Goal: Information Seeking & Learning: Learn about a topic

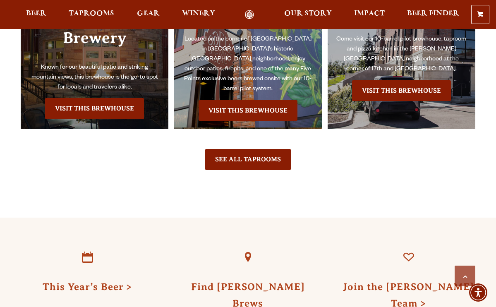
scroll to position [1811, 0]
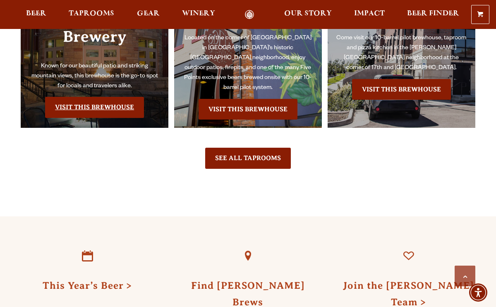
click at [100, 97] on link "Visit this Brewhouse" at bounding box center [94, 107] width 99 height 21
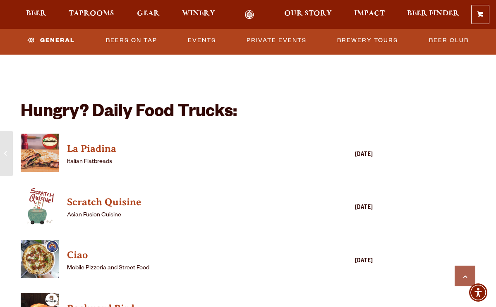
scroll to position [659, 0]
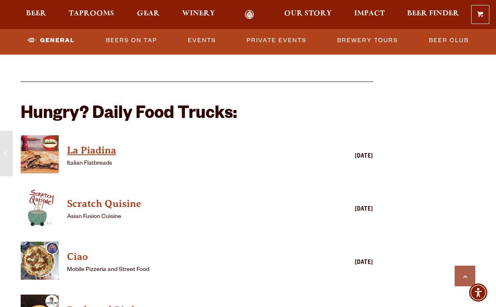
click at [109, 149] on h4 "La Piadina" at bounding box center [185, 150] width 236 height 13
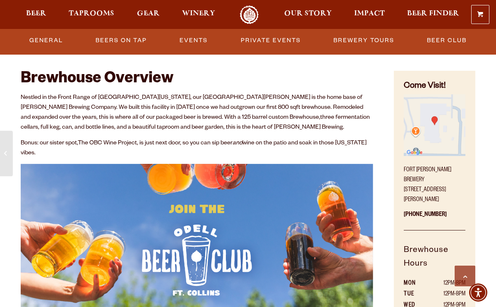
scroll to position [272, 0]
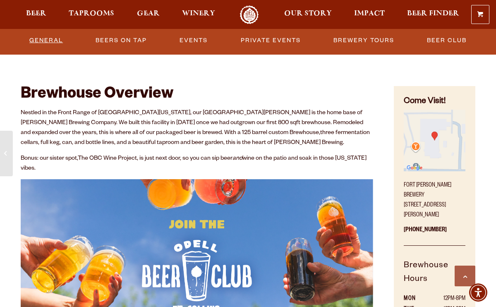
click at [37, 41] on link "General" at bounding box center [46, 40] width 40 height 19
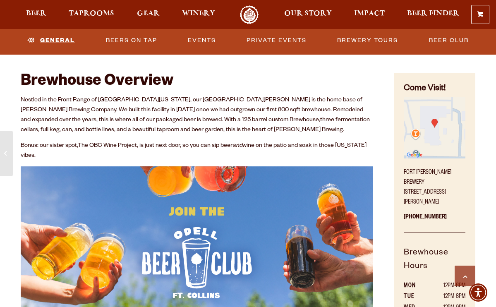
scroll to position [285, 0]
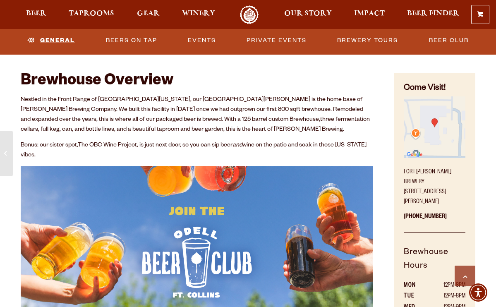
click at [56, 41] on link "General" at bounding box center [51, 40] width 54 height 19
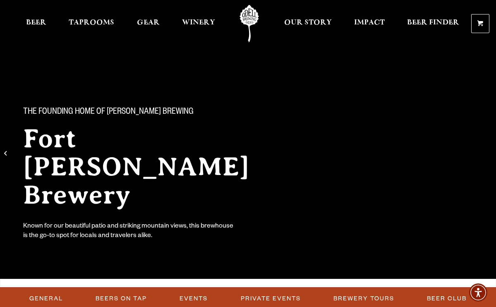
scroll to position [0, 0]
click at [103, 222] on div "Known for our beautiful patio and striking mountain views, this brewhouse is th…" at bounding box center [129, 231] width 212 height 19
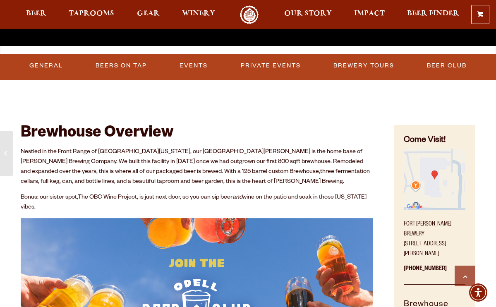
scroll to position [234, 0]
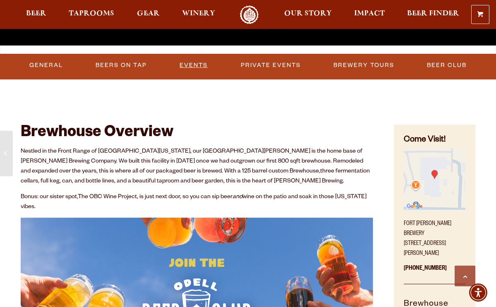
click at [191, 59] on link "Events" at bounding box center [193, 65] width 35 height 19
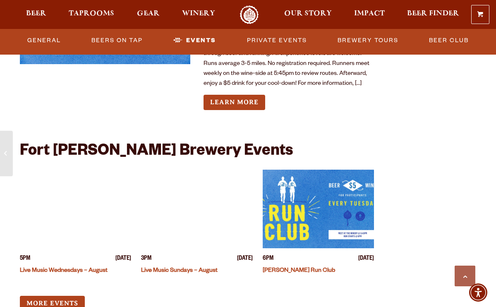
scroll to position [1924, 0]
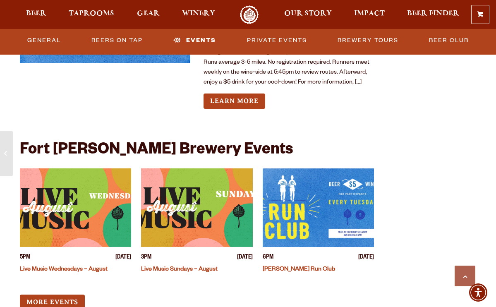
click at [186, 267] on link "Live Music Sundays – August" at bounding box center [179, 270] width 77 height 7
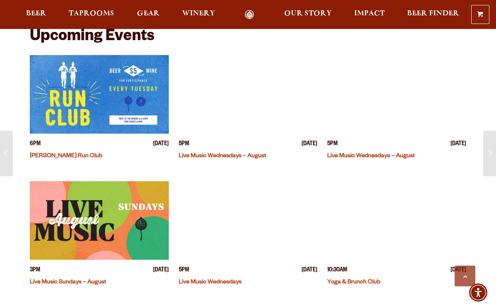
scroll to position [282, 0]
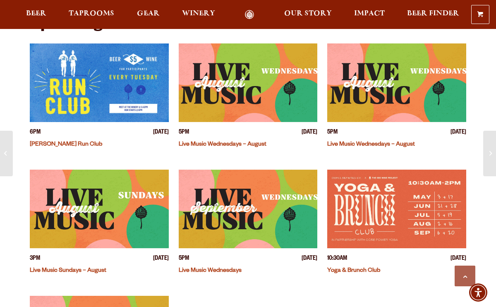
click at [80, 268] on link "Live Music Sundays – August" at bounding box center [68, 271] width 77 height 7
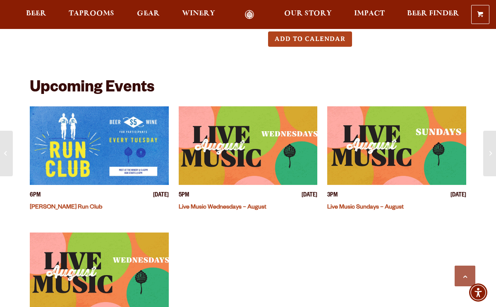
scroll to position [222, 0]
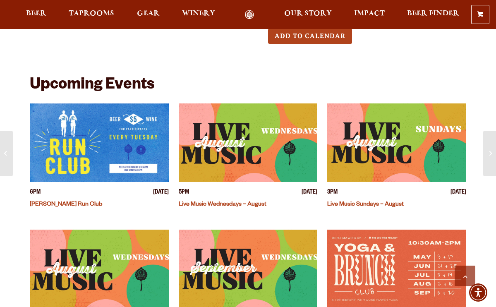
click at [374, 202] on link "Live Music Sundays – August" at bounding box center [366, 205] width 77 height 7
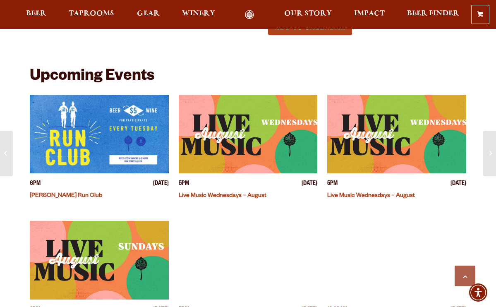
scroll to position [229, 0]
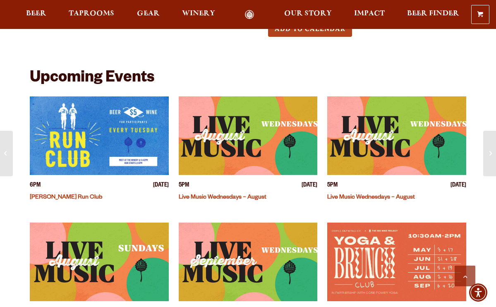
click at [258, 147] on img "View event details" at bounding box center [248, 135] width 139 height 79
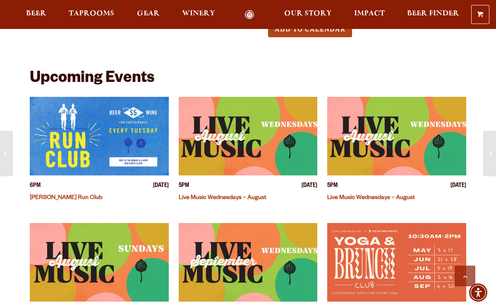
click at [364, 157] on img "View event details" at bounding box center [397, 136] width 139 height 79
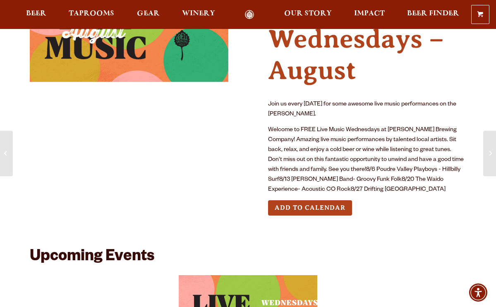
scroll to position [71, 0]
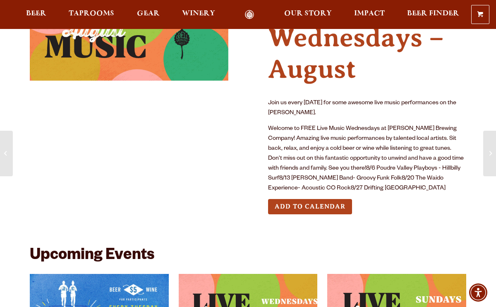
click at [400, 175] on p "Welcome to FREE Live Music Wednesdays at [PERSON_NAME] Brewing Company! Amazing…" at bounding box center [367, 159] width 199 height 70
click at [288, 172] on p "Welcome to FREE Live Music Wednesdays at Odell Brewing Company! Amazing live mu…" at bounding box center [367, 159] width 199 height 70
click at [353, 184] on p "Welcome to FREE Live Music Wednesdays at Odell Brewing Company! Amazing live mu…" at bounding box center [367, 159] width 199 height 70
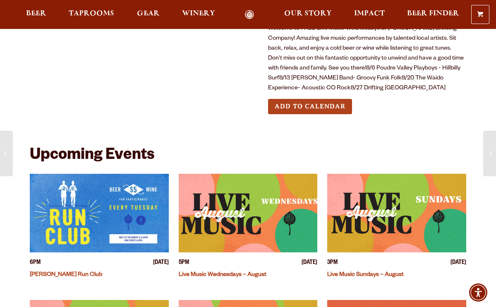
scroll to position [173, 0]
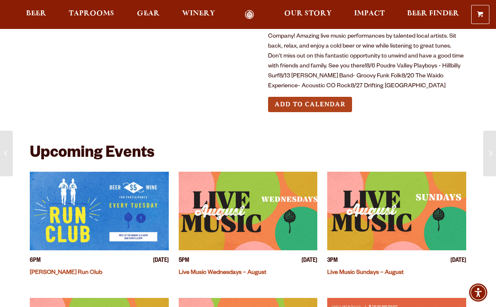
click at [353, 271] on link "Live Music Sundays – August" at bounding box center [366, 273] width 77 height 7
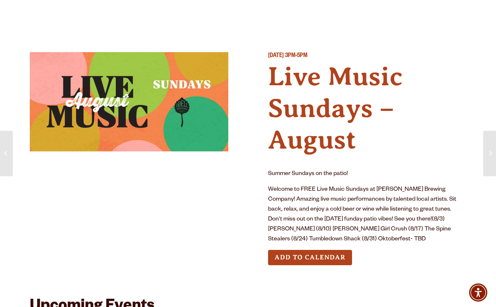
click at [451, 227] on p "Welcome to FREE Live Music Sundays at [PERSON_NAME] Brewing Company! Amazing li…" at bounding box center [367, 215] width 199 height 60
click at [330, 226] on p "Welcome to FREE Live Music Sundays at [PERSON_NAME] Brewing Company! Amazing li…" at bounding box center [367, 215] width 199 height 60
drag, startPoint x: 326, startPoint y: 228, endPoint x: 377, endPoint y: 231, distance: 51.0
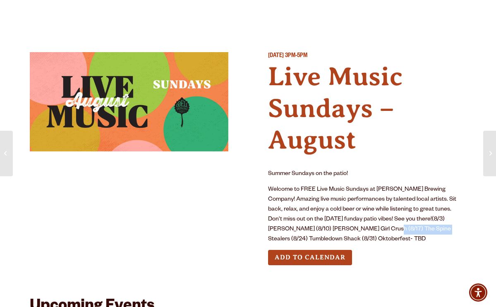
click at [377, 231] on p "Welcome to FREE Live Music Sundays at [PERSON_NAME] Brewing Company! Amazing li…" at bounding box center [367, 215] width 199 height 60
drag, startPoint x: 377, startPoint y: 227, endPoint x: 329, endPoint y: 228, distance: 48.0
click at [329, 228] on p "Welcome to FREE Live Music Sundays at [PERSON_NAME] Brewing Company! Amazing li…" at bounding box center [367, 215] width 199 height 60
copy p "The Spine Stealer"
